Goal: Task Accomplishment & Management: Manage account settings

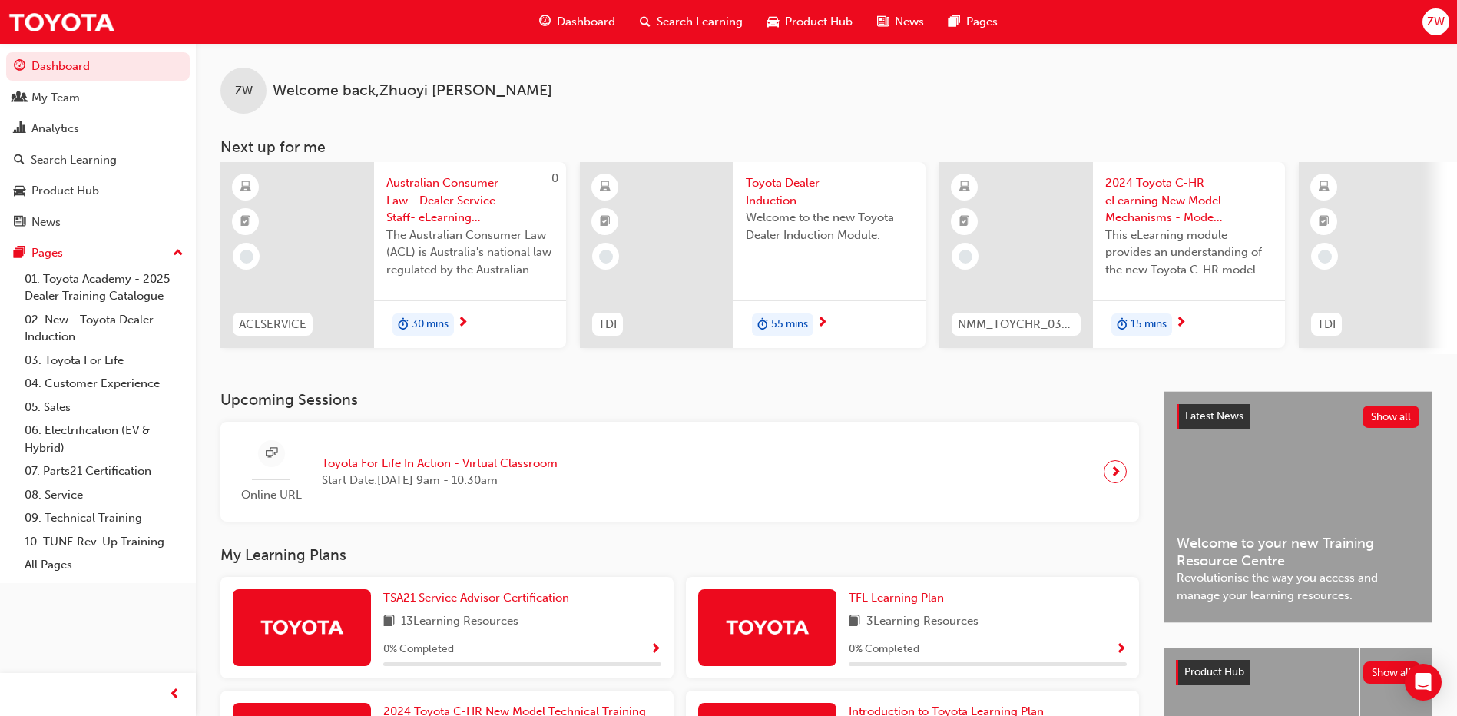
click at [1438, 21] on span "ZW" at bounding box center [1436, 22] width 18 height 18
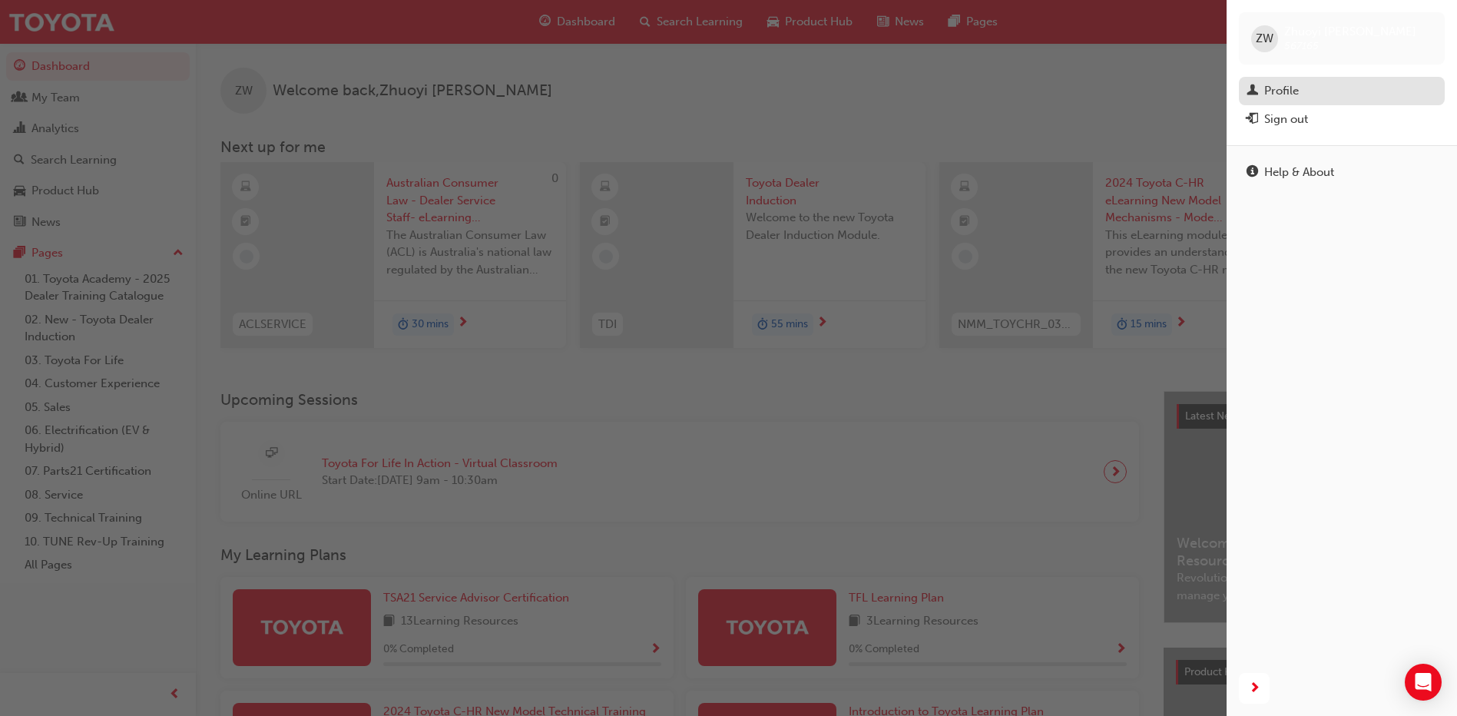
click at [1321, 92] on div "Profile" at bounding box center [1341, 90] width 190 height 19
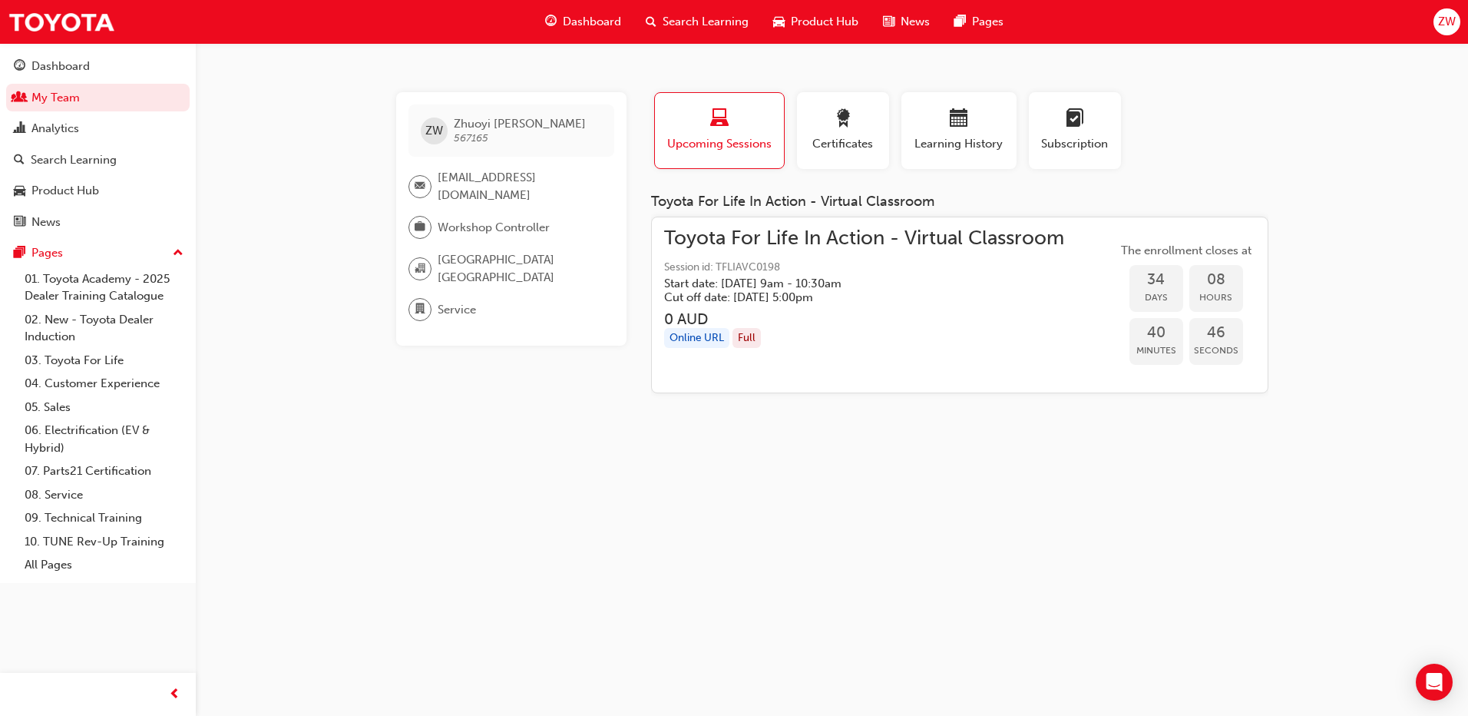
click at [1450, 21] on span "ZW" at bounding box center [1447, 22] width 18 height 18
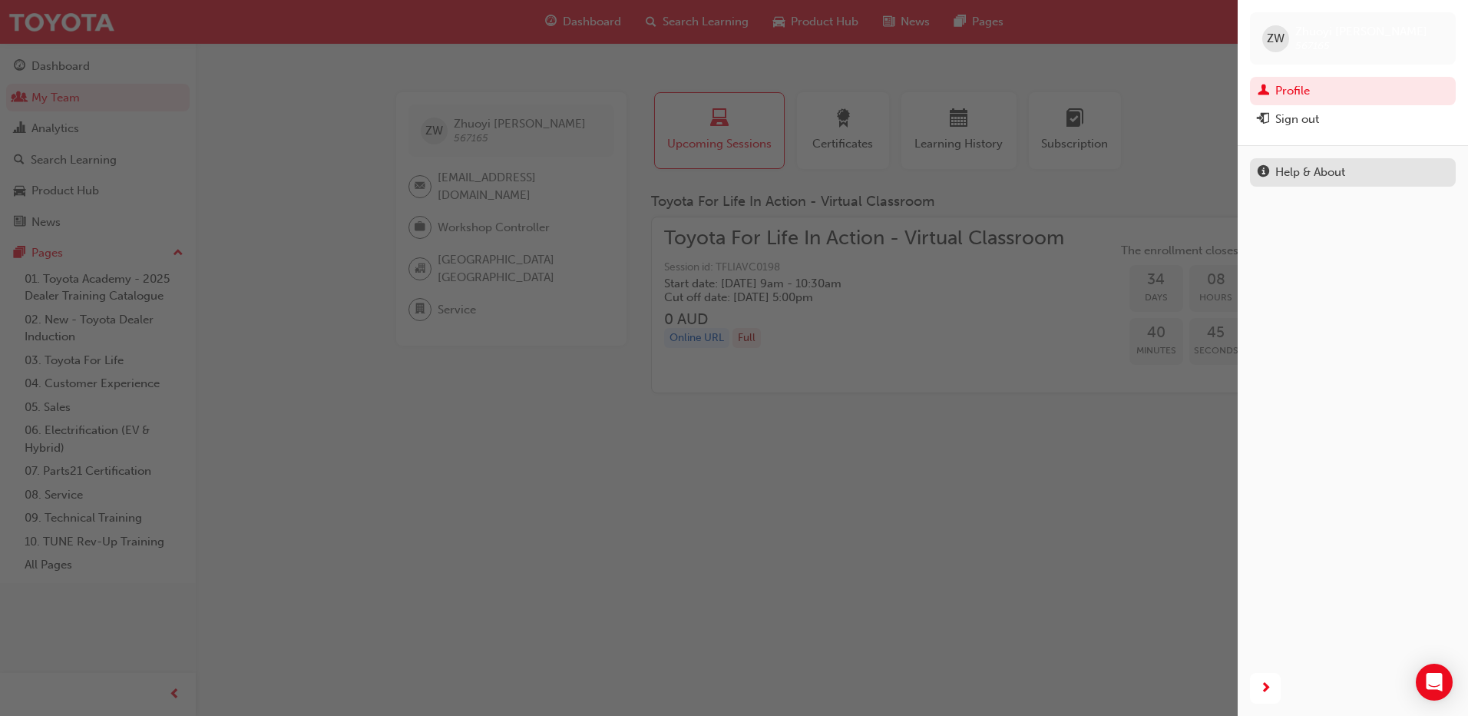
click at [1341, 174] on div "Help & About" at bounding box center [1310, 173] width 70 height 18
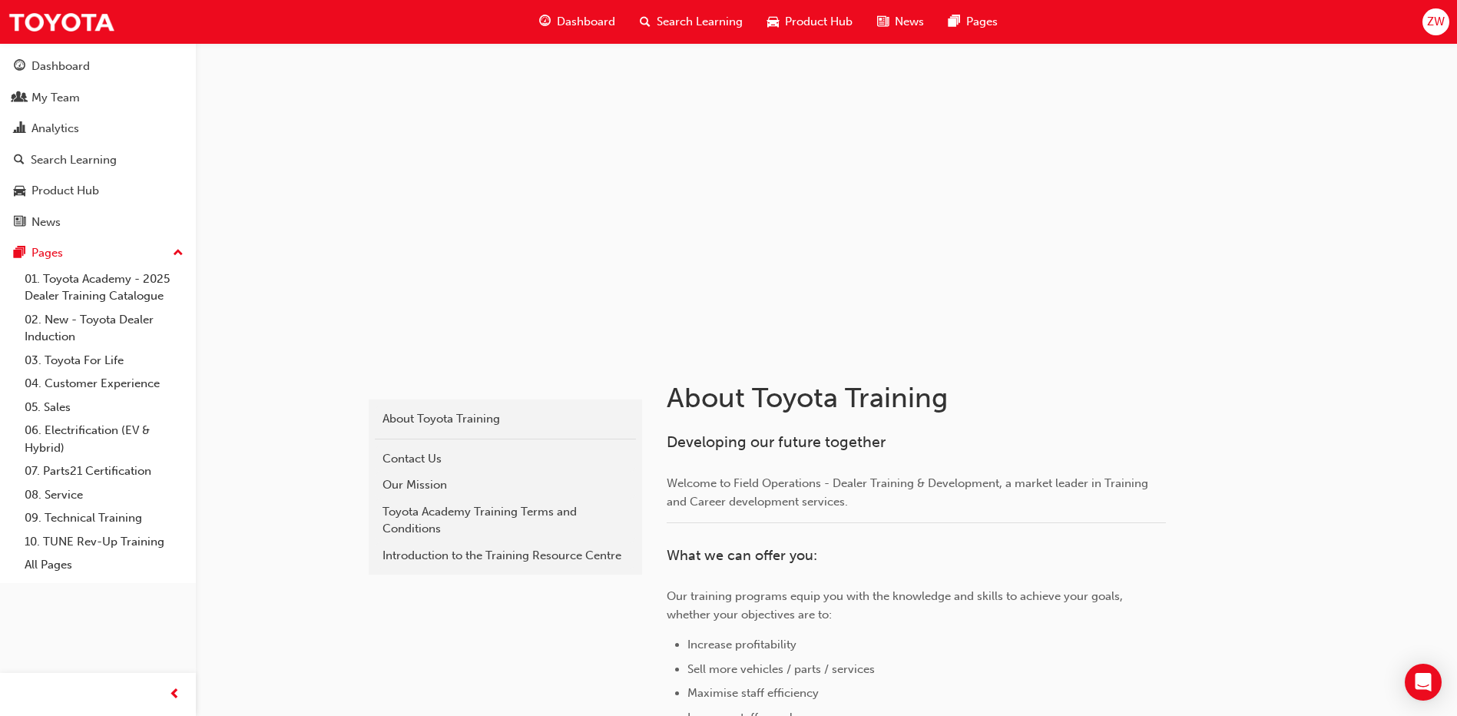
click at [1437, 21] on span "ZW" at bounding box center [1436, 22] width 18 height 18
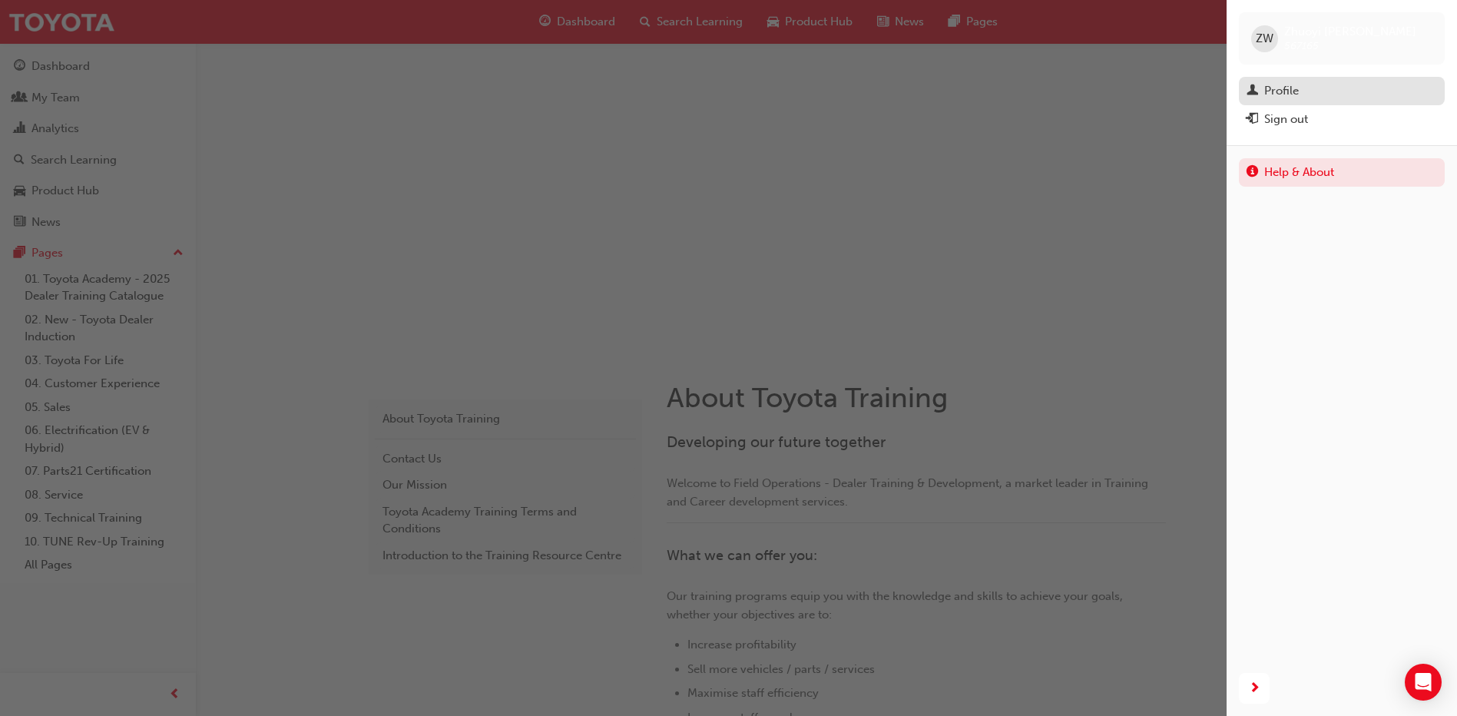
click at [1308, 99] on div "Profile" at bounding box center [1341, 90] width 190 height 19
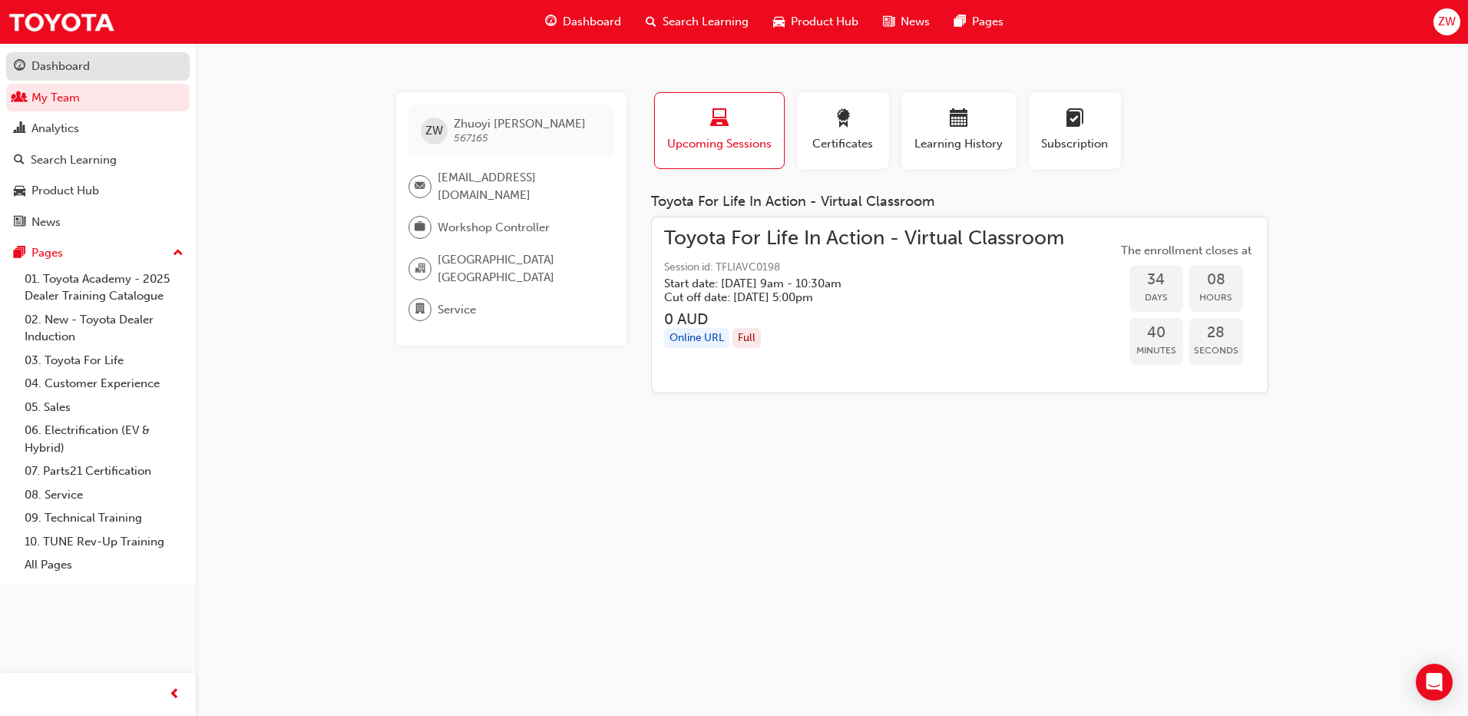
click at [122, 75] on div "Dashboard" at bounding box center [98, 66] width 168 height 19
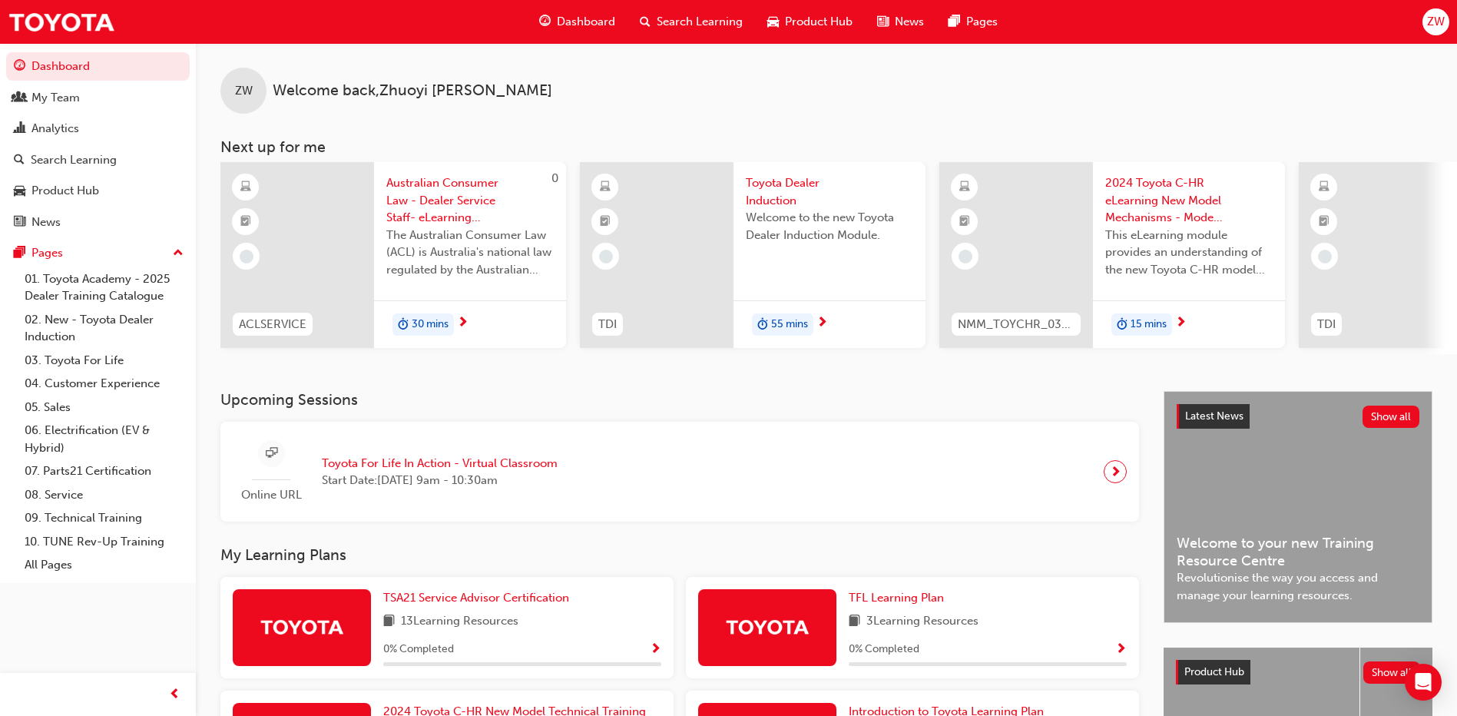
click at [1430, 21] on span "ZW" at bounding box center [1436, 22] width 18 height 18
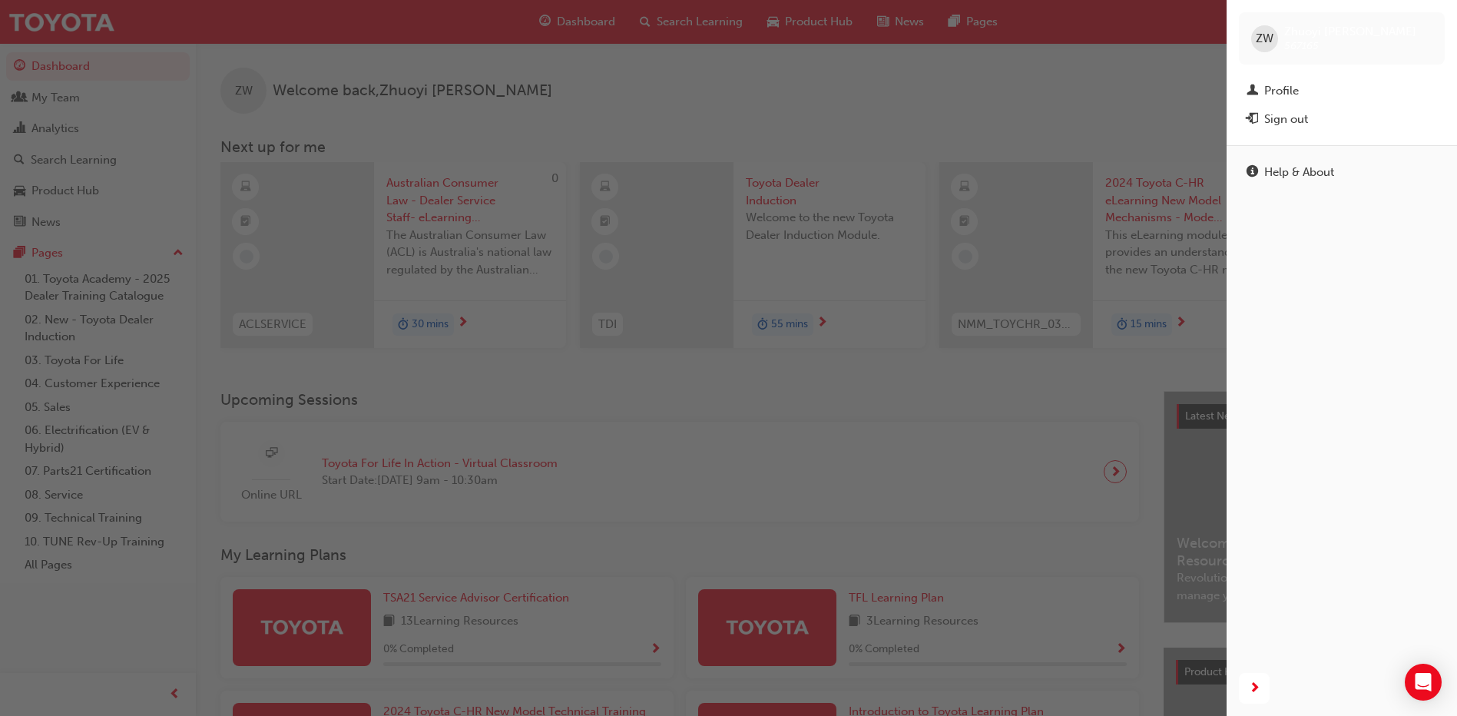
click at [1264, 41] on span "ZW" at bounding box center [1264, 39] width 18 height 18
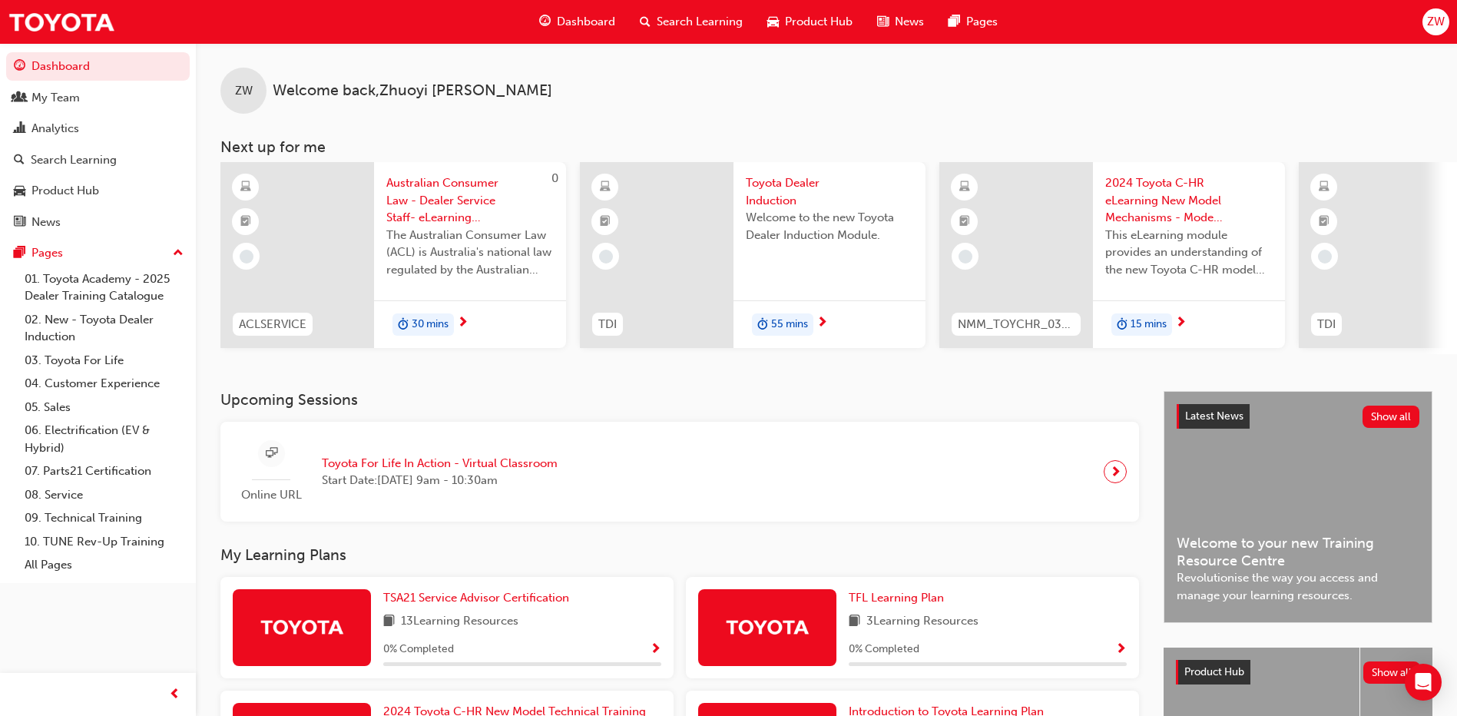
click at [1437, 20] on span "ZW" at bounding box center [1436, 22] width 18 height 18
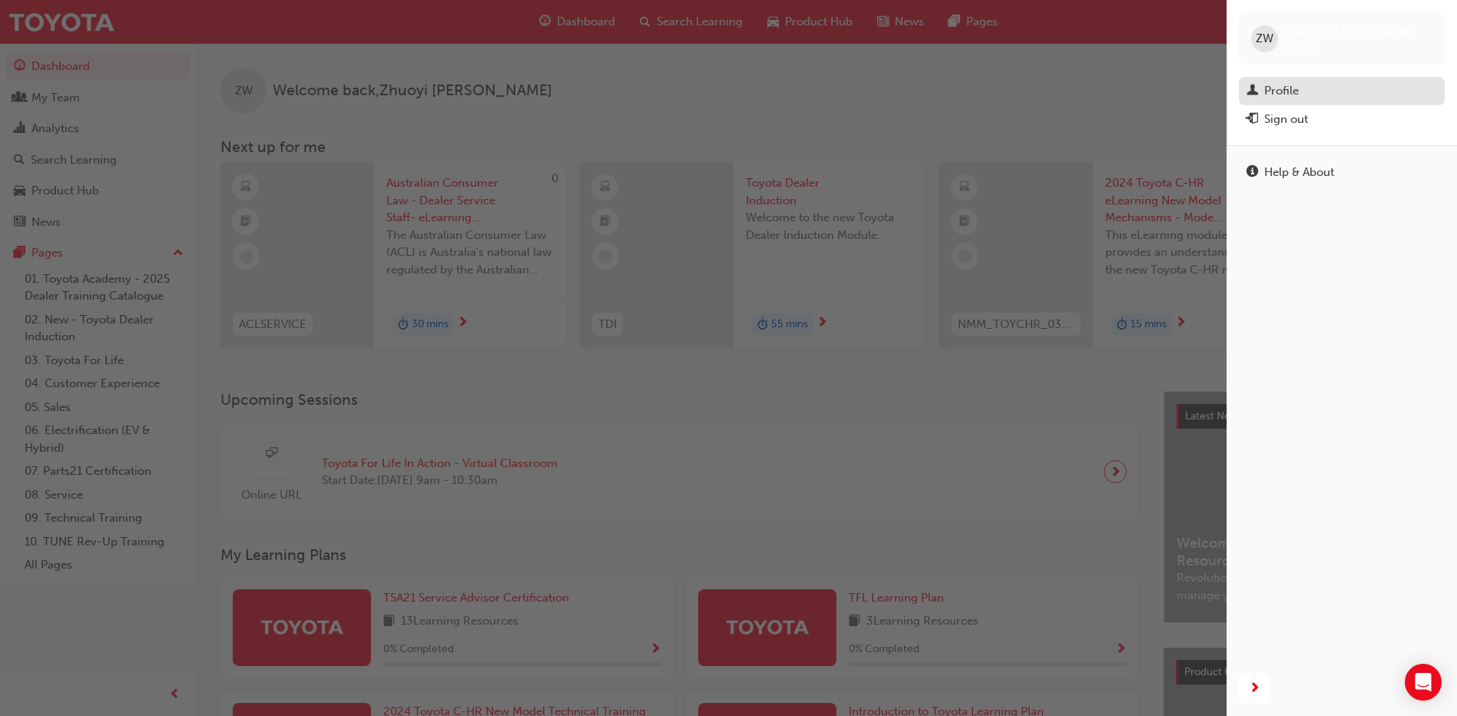
click at [1369, 95] on div "Profile" at bounding box center [1341, 90] width 190 height 19
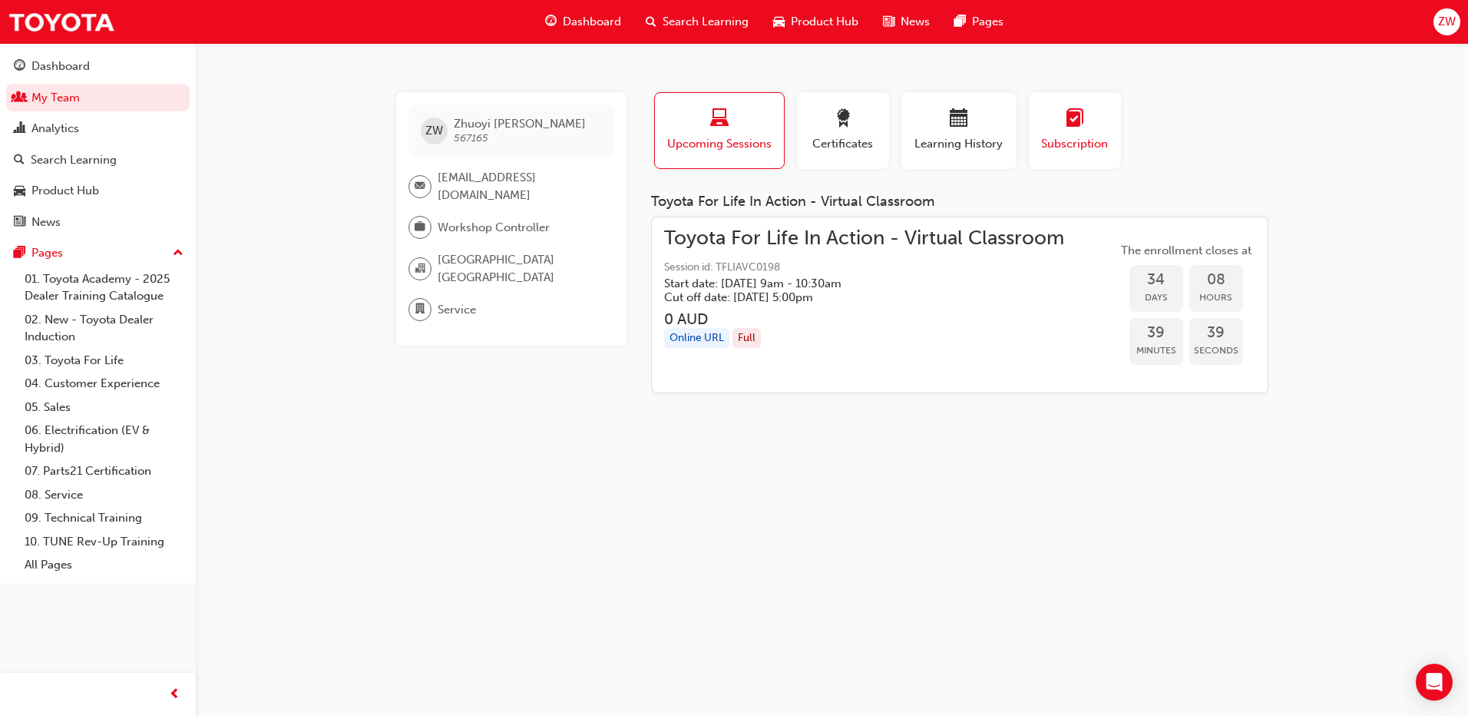
click at [1062, 127] on div "button" at bounding box center [1074, 121] width 69 height 24
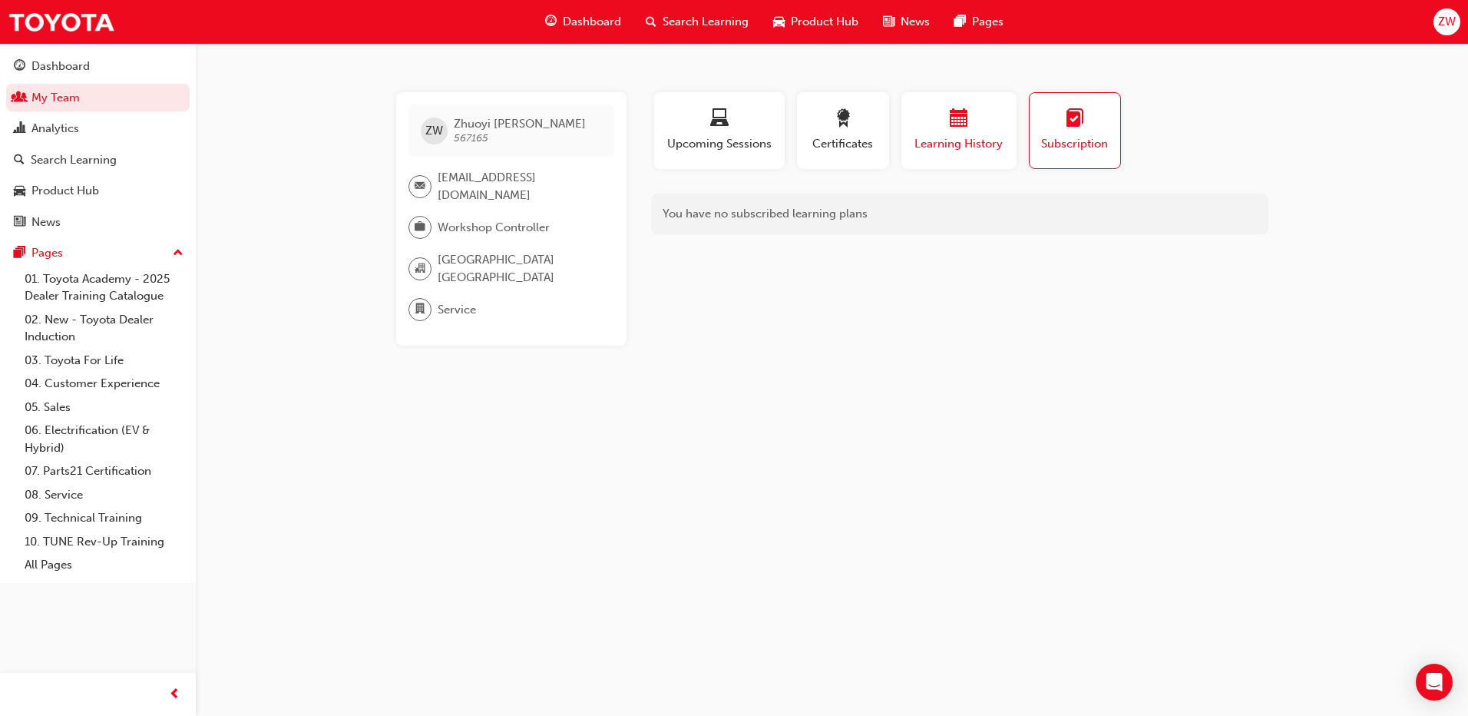
click at [1006, 127] on button "Learning History" at bounding box center [958, 130] width 115 height 77
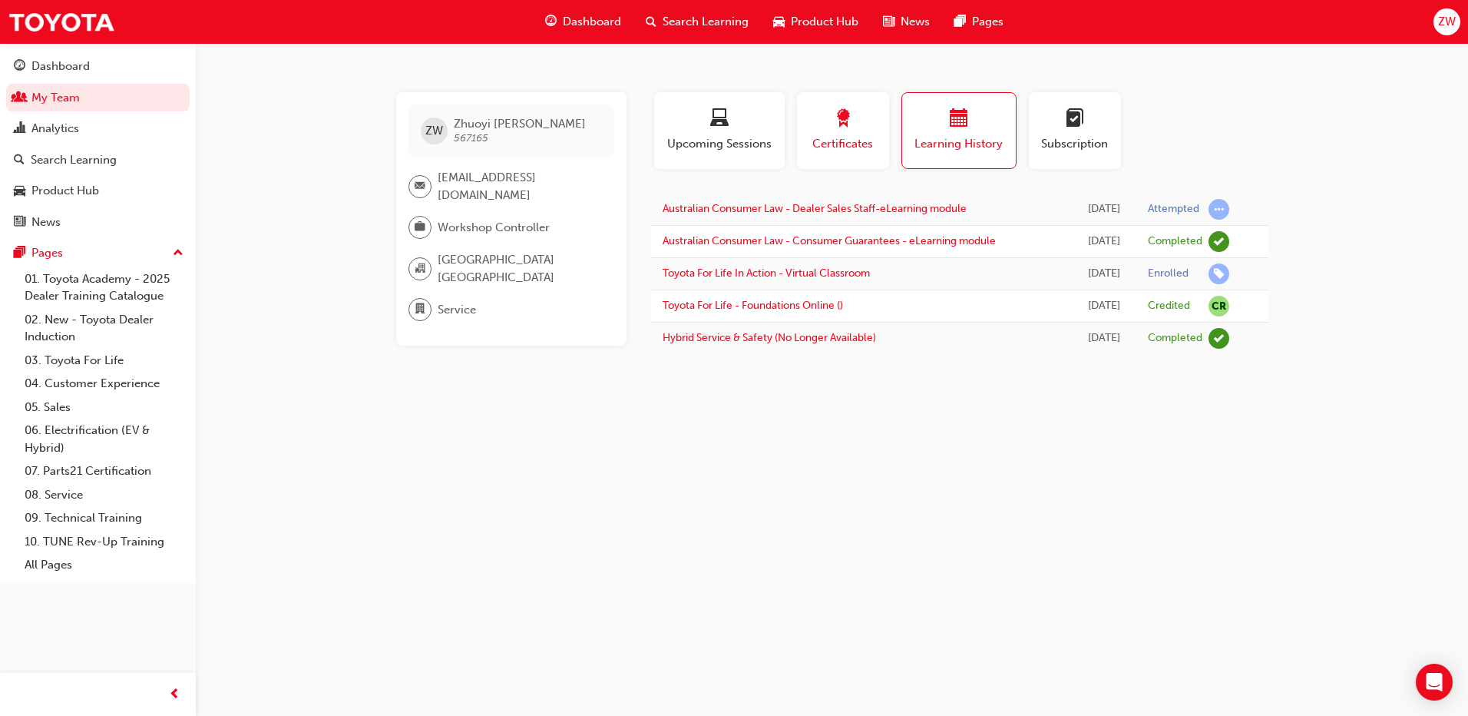
click at [855, 137] on span "Certificates" at bounding box center [843, 144] width 69 height 18
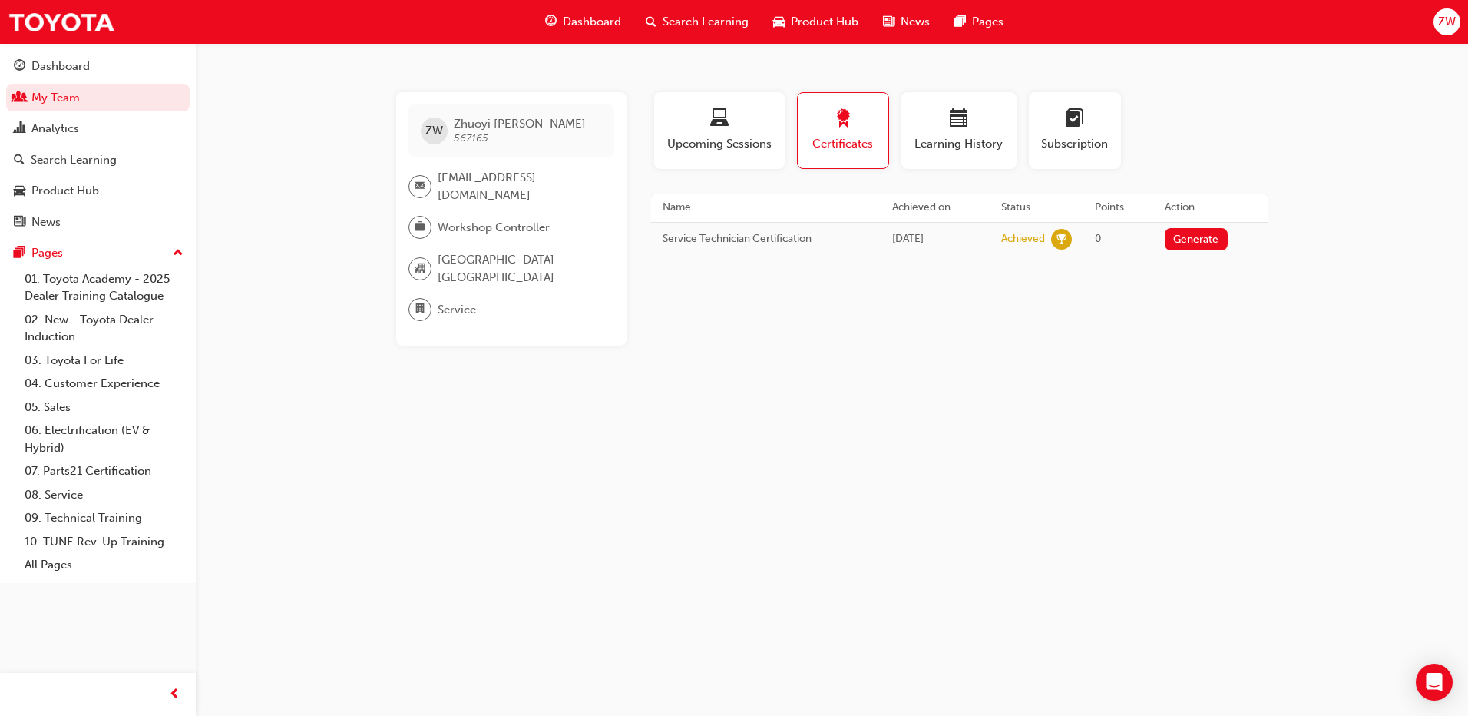
click at [924, 240] on span "Thu 21 May 2015" at bounding box center [907, 238] width 31 height 13
drag, startPoint x: 938, startPoint y: 240, endPoint x: 959, endPoint y: 247, distance: 22.8
click at [959, 247] on td "Thu 21 May 2015" at bounding box center [935, 239] width 109 height 34
click at [623, 23] on div "Dashboard" at bounding box center [583, 21] width 101 height 31
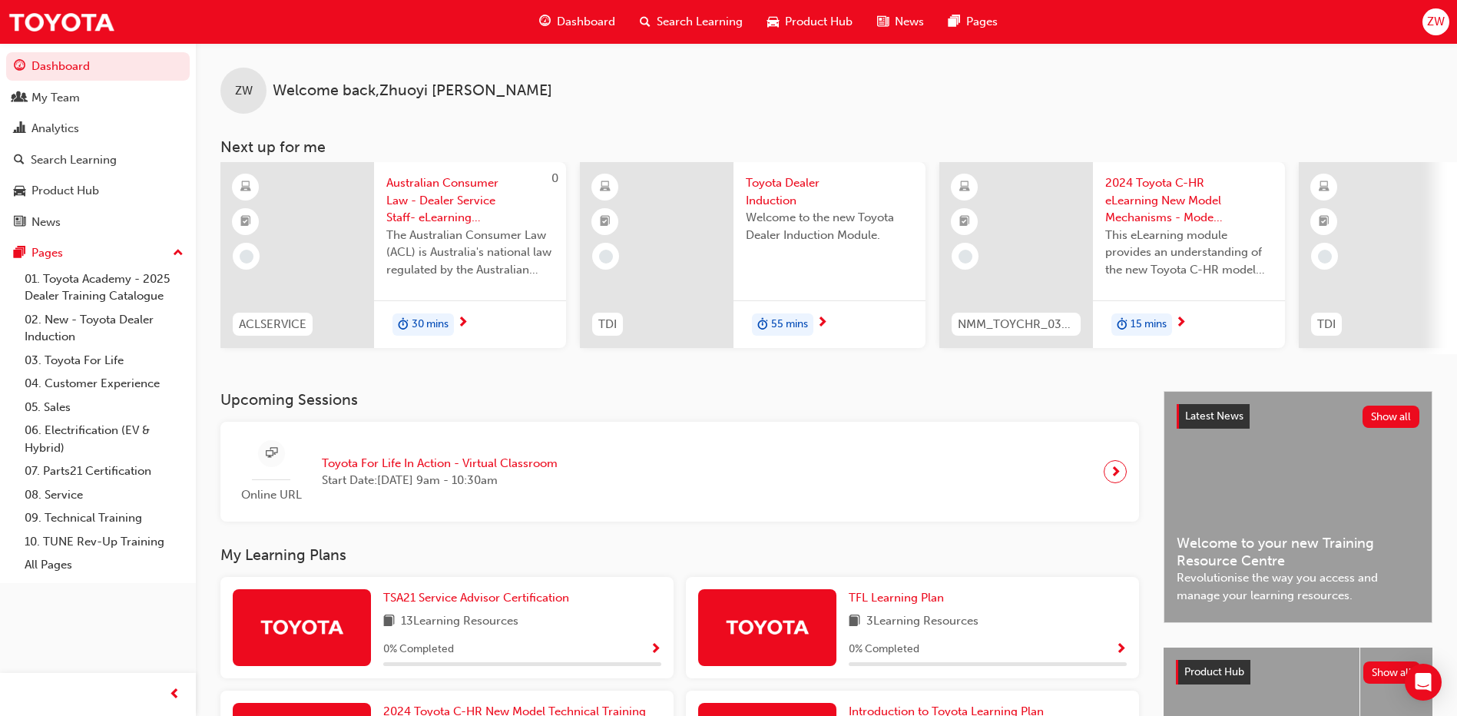
click at [1434, 21] on span "ZW" at bounding box center [1436, 22] width 18 height 18
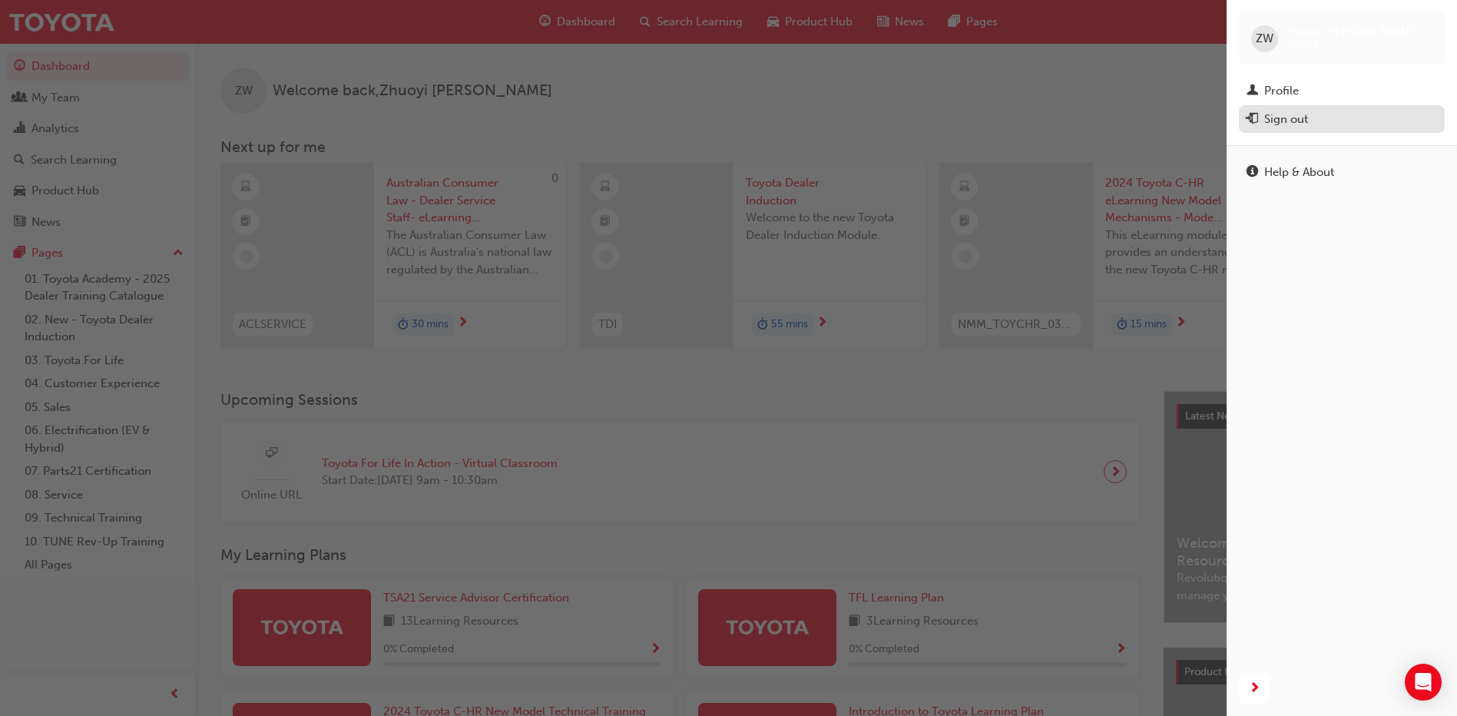
click at [1331, 123] on div "Sign out" at bounding box center [1341, 119] width 190 height 19
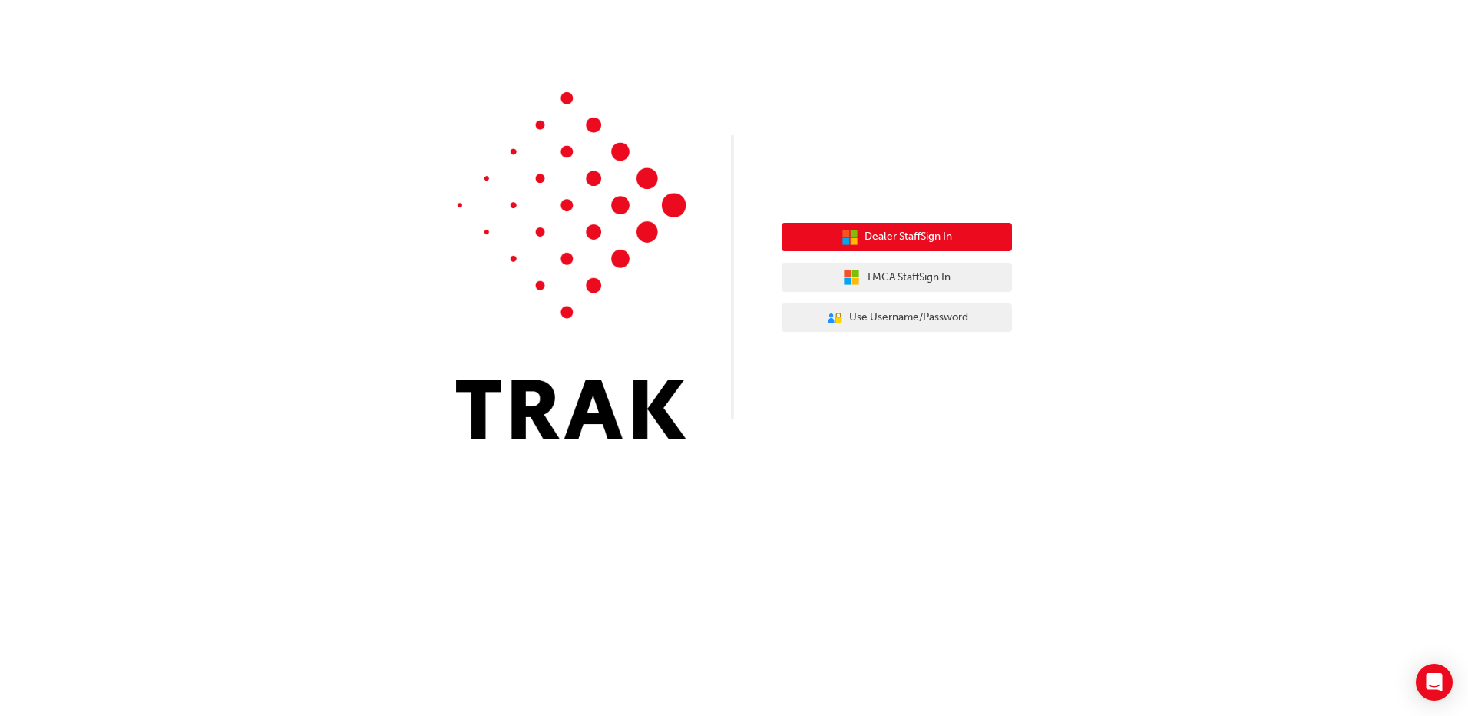
click at [964, 239] on button "Dealer Staff Sign In" at bounding box center [897, 237] width 230 height 29
